Goal: Task Accomplishment & Management: Use online tool/utility

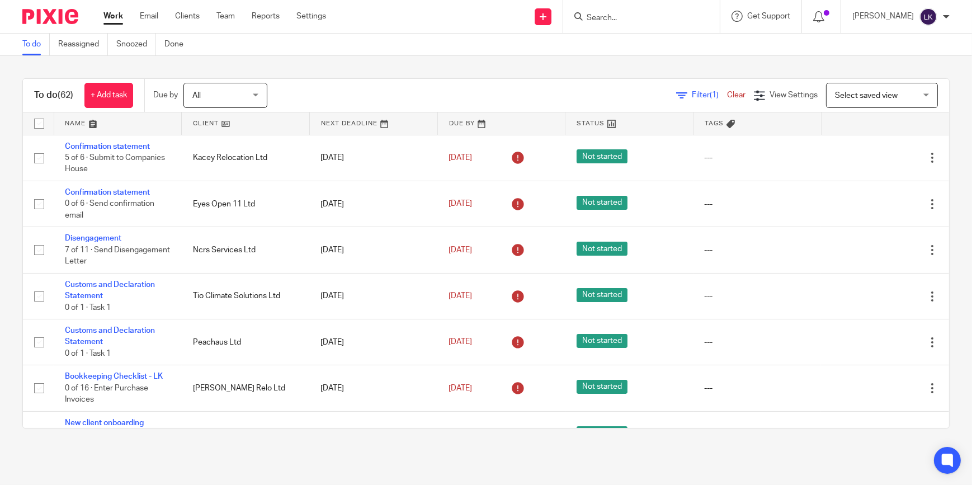
click at [611, 7] on div at bounding box center [641, 16] width 157 height 33
click at [614, 13] on input "Search" at bounding box center [635, 18] width 101 height 10
type input "impo"
click at [633, 45] on link at bounding box center [677, 48] width 189 height 26
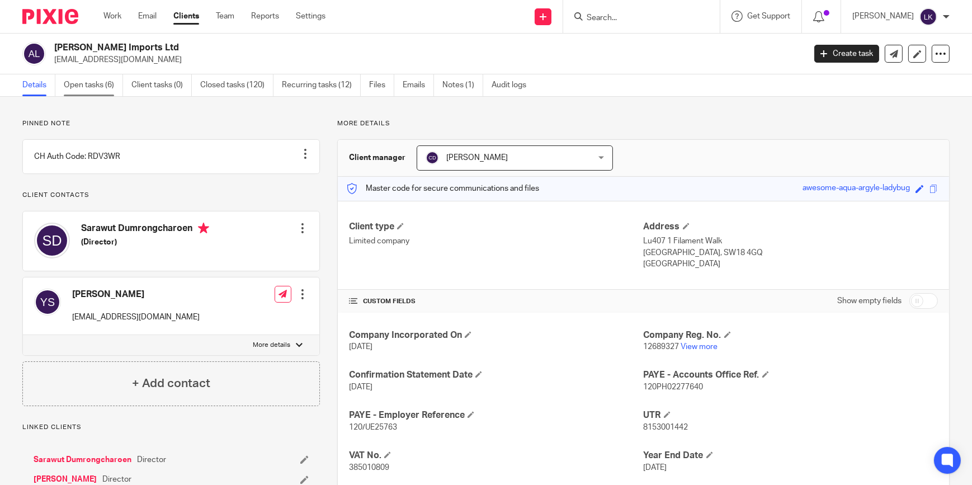
click at [79, 92] on link "Open tasks (6)" at bounding box center [93, 85] width 59 height 22
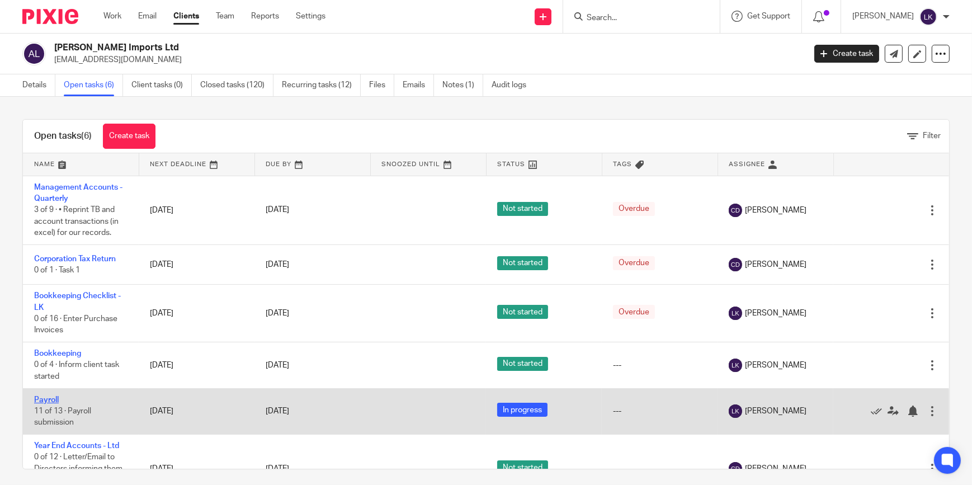
click at [44, 398] on link "Payroll" at bounding box center [46, 400] width 25 height 8
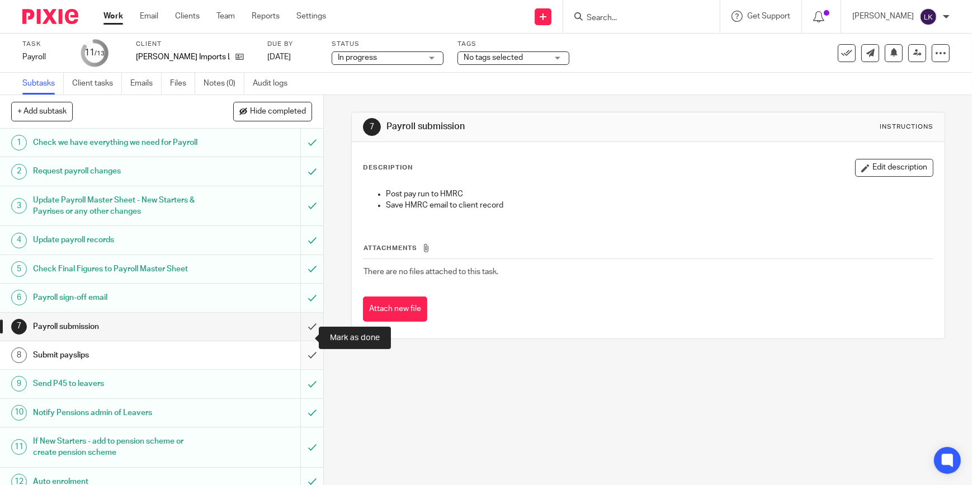
drag, startPoint x: 306, startPoint y: 334, endPoint x: 299, endPoint y: 352, distance: 19.3
click at [306, 334] on input "submit" at bounding box center [161, 327] width 323 height 28
click at [299, 357] on input "submit" at bounding box center [161, 355] width 323 height 28
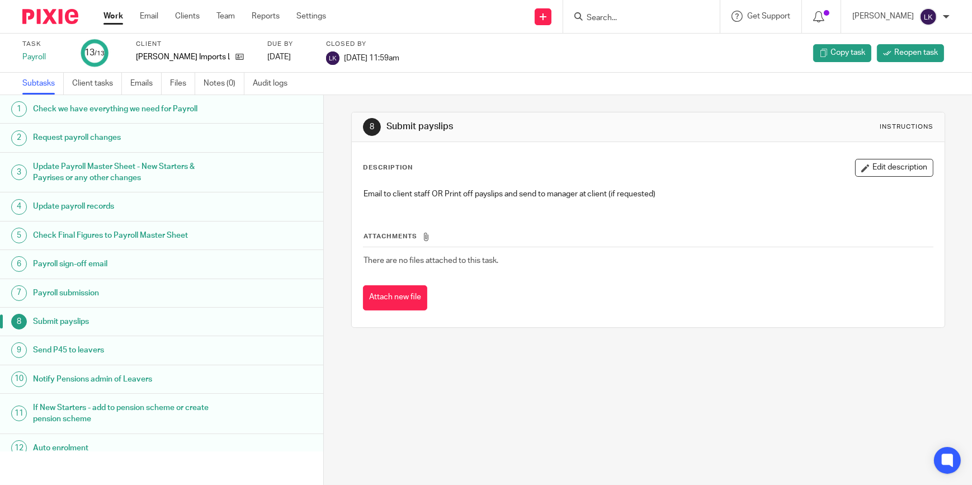
click at [623, 21] on input "Search" at bounding box center [635, 18] width 101 height 10
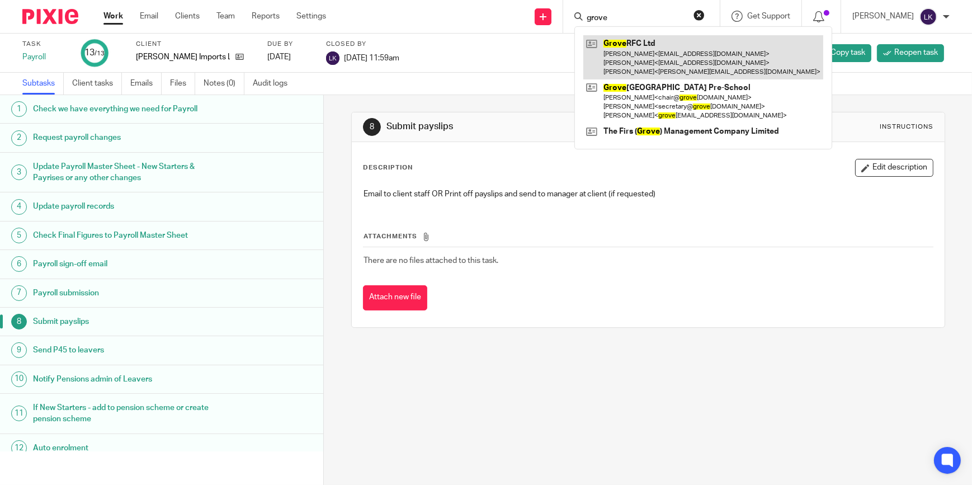
type input "grove"
click at [626, 44] on link at bounding box center [703, 57] width 240 height 44
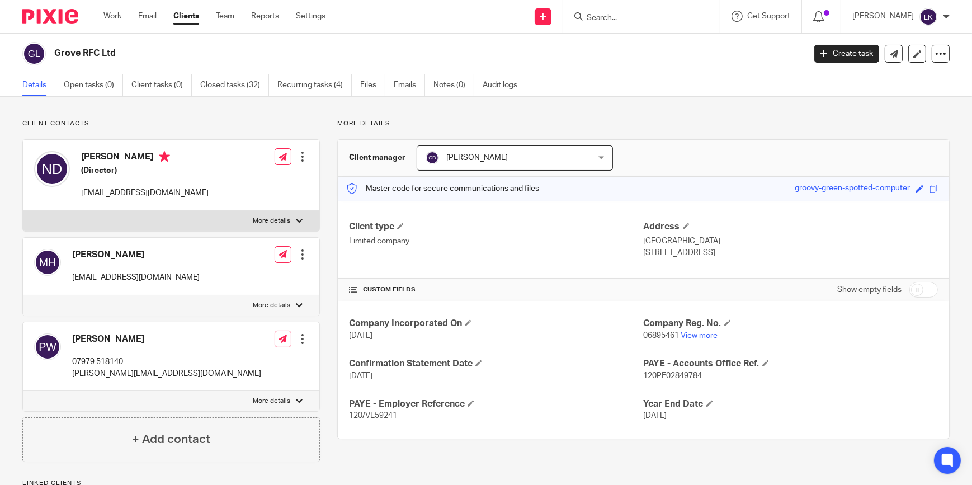
click at [615, 18] on input "Search" at bounding box center [635, 18] width 101 height 10
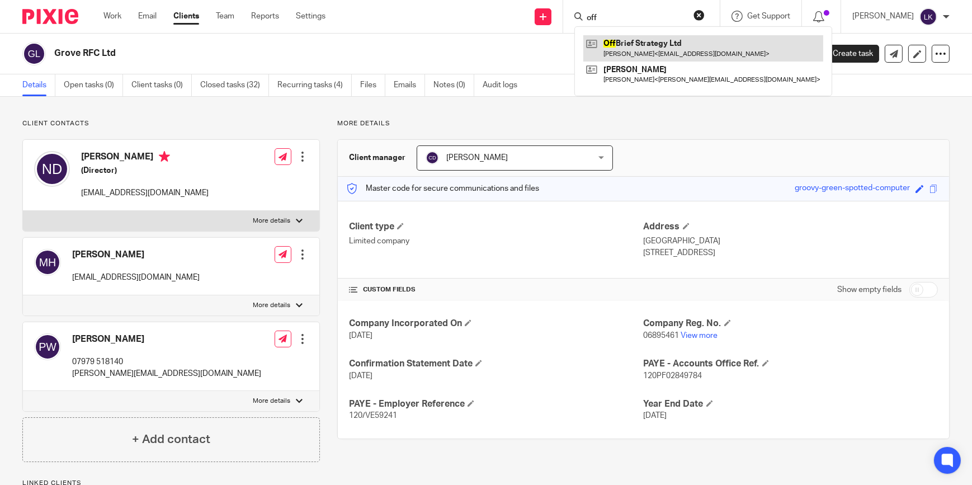
type input "off"
click at [656, 42] on link at bounding box center [703, 48] width 240 height 26
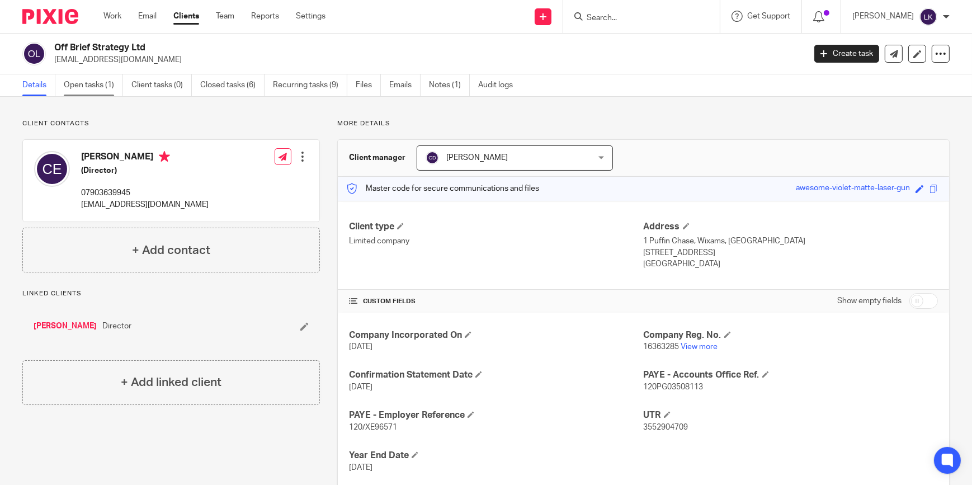
click at [112, 89] on link "Open tasks (1)" at bounding box center [93, 85] width 59 height 22
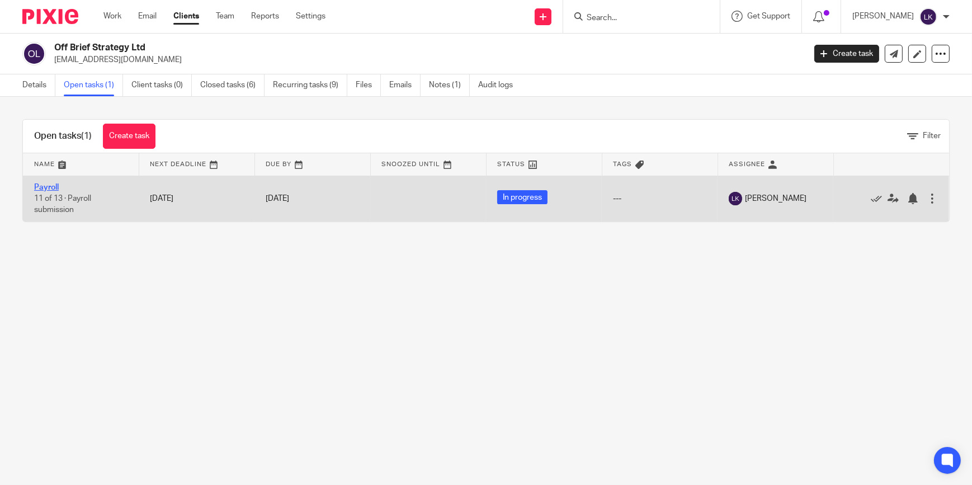
click at [54, 187] on link "Payroll" at bounding box center [46, 187] width 25 height 8
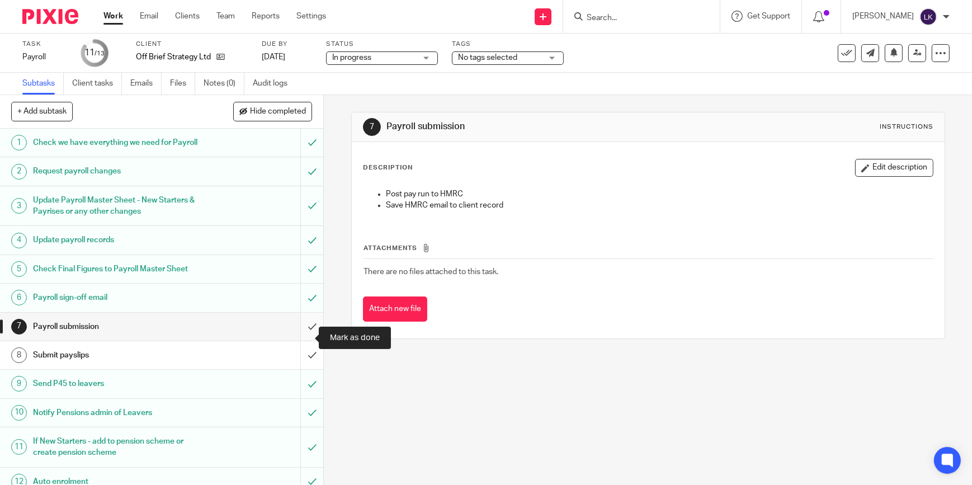
click at [305, 335] on input "submit" at bounding box center [161, 327] width 323 height 28
click at [307, 363] on input "submit" at bounding box center [161, 355] width 323 height 28
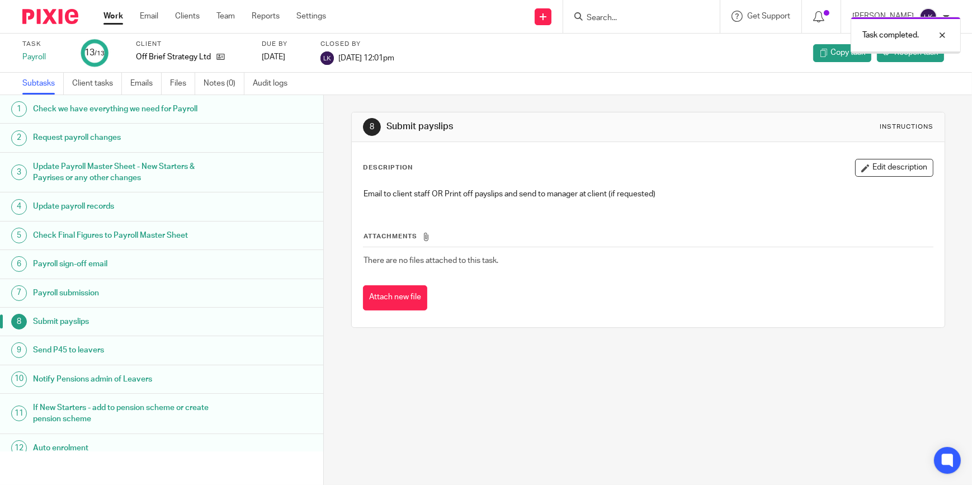
click at [117, 13] on link "Work" at bounding box center [113, 16] width 20 height 11
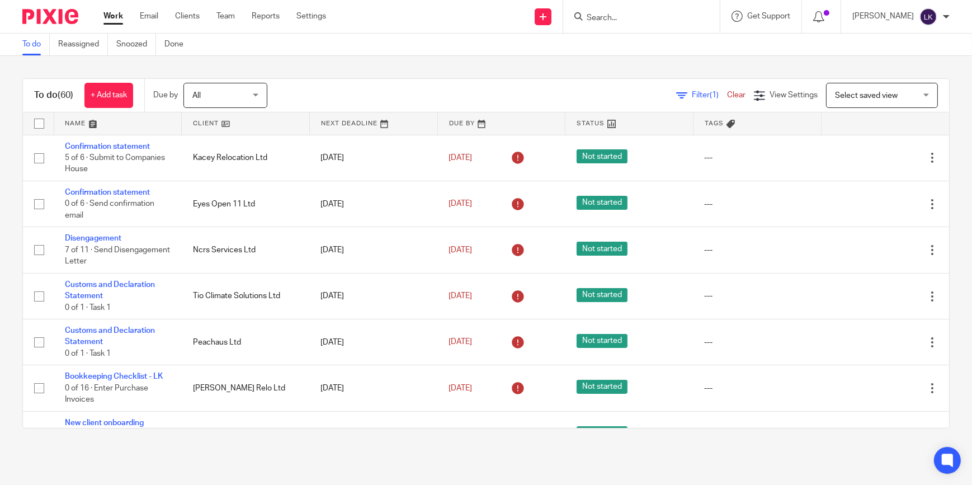
click at [676, 97] on icon at bounding box center [681, 95] width 11 height 11
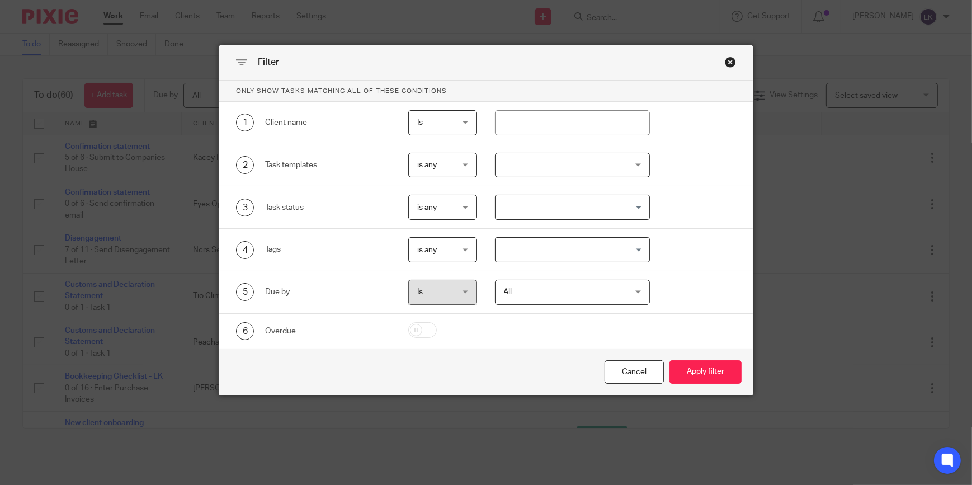
click at [575, 163] on div at bounding box center [572, 165] width 155 height 25
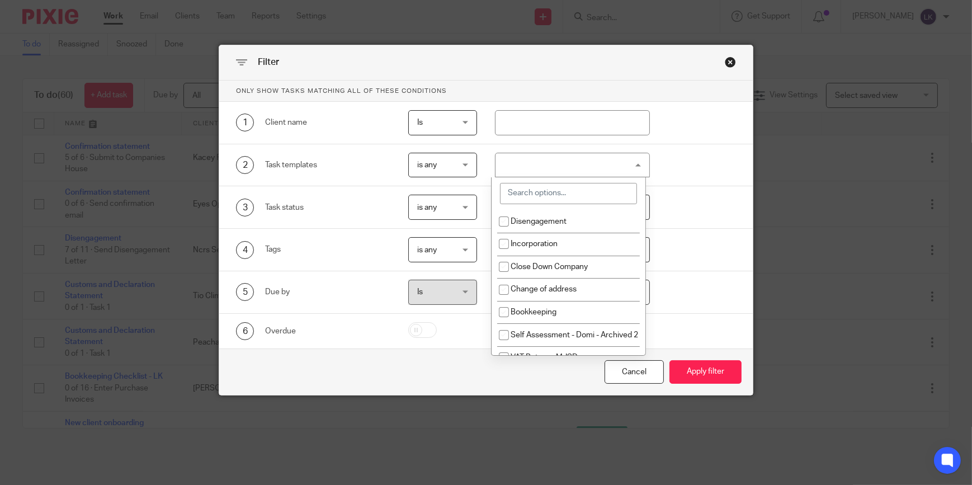
click at [559, 201] on input "search" at bounding box center [568, 193] width 137 height 21
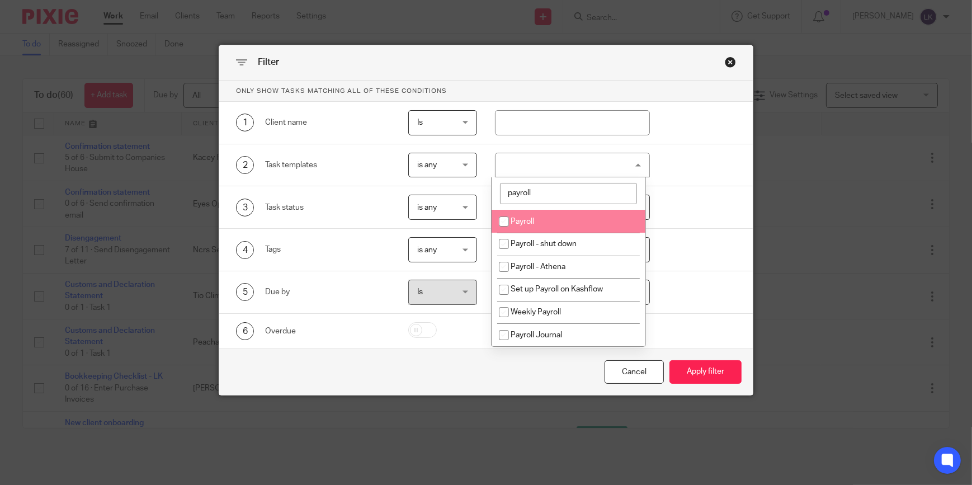
type input "payroll"
click at [531, 216] on li "Payroll" at bounding box center [568, 221] width 154 height 23
checkbox input "true"
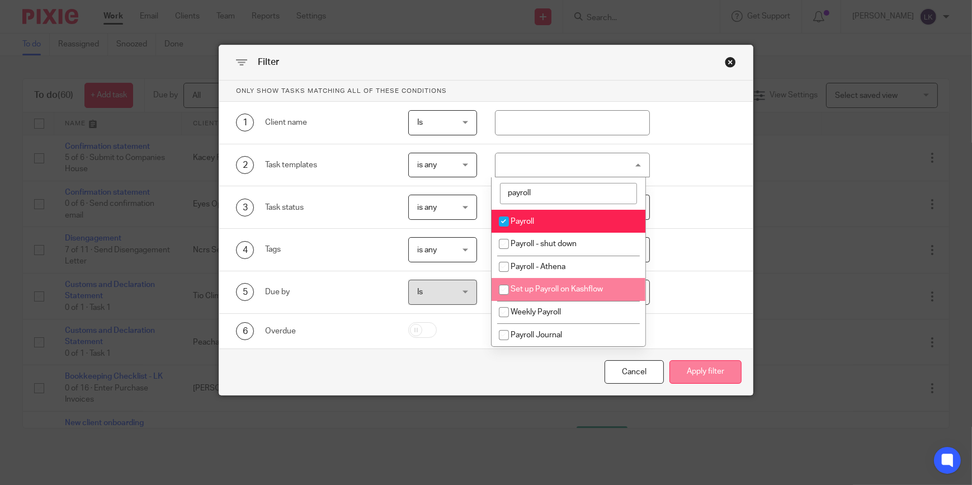
click at [716, 378] on button "Apply filter" at bounding box center [705, 372] width 72 height 24
